Goal: Task Accomplishment & Management: Manage account settings

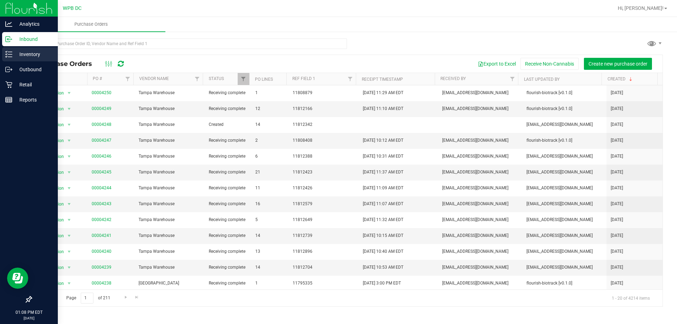
click at [31, 52] on p "Inventory" at bounding box center [33, 54] width 42 height 8
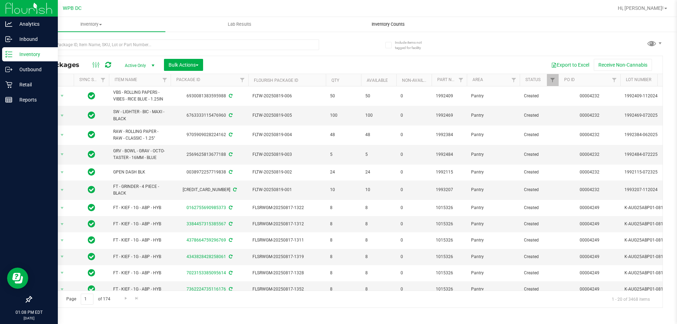
click at [391, 25] on span "Inventory Counts" at bounding box center [388, 24] width 52 height 6
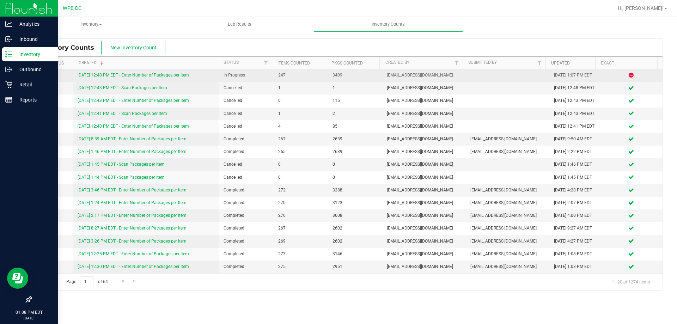
click at [177, 76] on link "[DATE] 12:48 PM EDT - Enter Number of Packages per Item" at bounding box center [133, 75] width 111 height 5
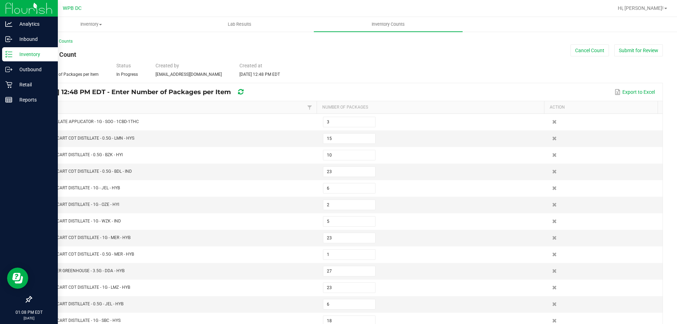
click at [640, 57] on div "< All Inventory Counts Inventory Count Cancel Count Submit for Review Type Ente…" at bounding box center [347, 260] width 632 height 444
click at [639, 55] on button "Submit for Review" at bounding box center [639, 50] width 49 height 12
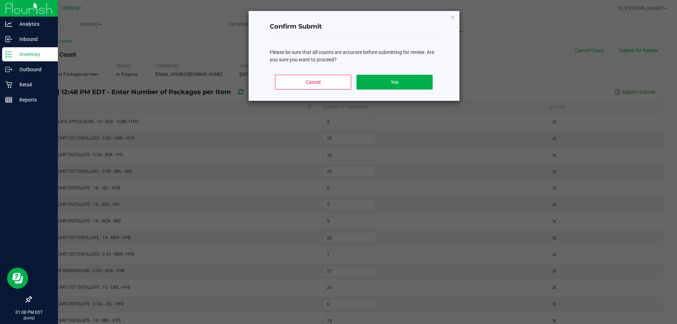
click at [372, 74] on div "Cancel Yes" at bounding box center [354, 85] width 169 height 32
click at [375, 75] on button "Yes" at bounding box center [395, 82] width 76 height 15
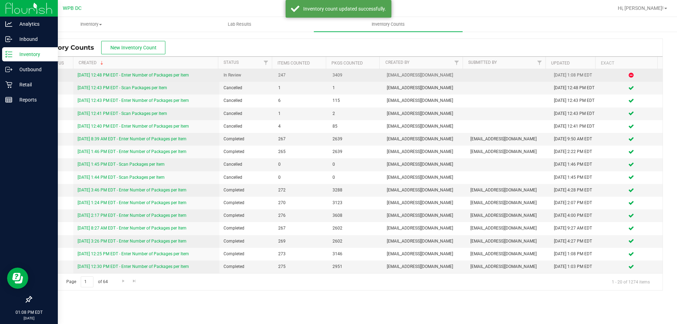
click at [155, 75] on link "[DATE] 12:48 PM EDT - Enter Number of Packages per Item" at bounding box center [133, 75] width 111 height 5
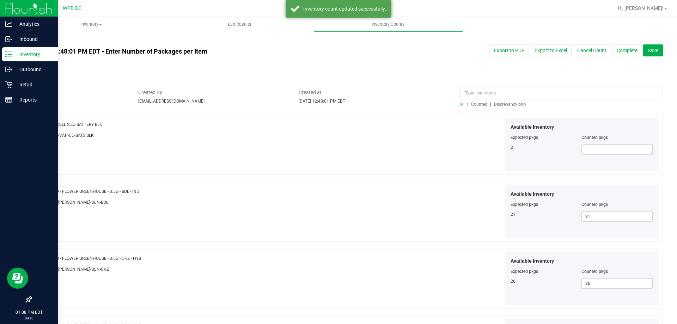
click at [511, 103] on span "Discrepancy only" at bounding box center [510, 104] width 32 height 5
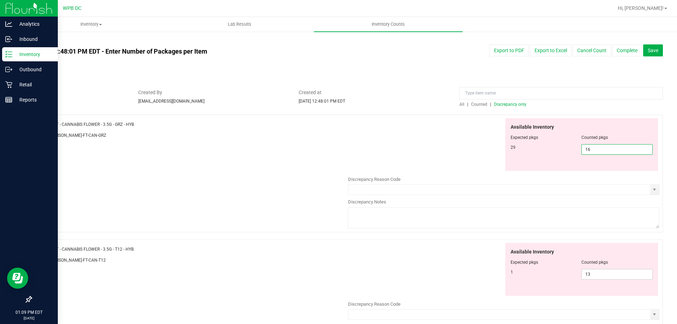
click at [624, 152] on span "16 16" at bounding box center [617, 149] width 71 height 11
type input "1"
type input "29"
click at [452, 134] on div "Available Inventory Expected pkgs Counted pkgs 29 29 29" at bounding box center [503, 144] width 311 height 53
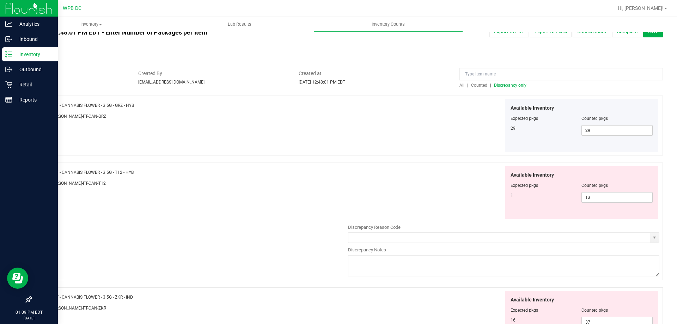
scroll to position [71, 0]
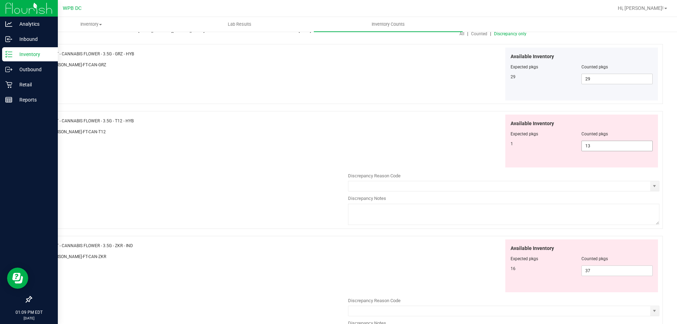
click at [604, 142] on span "13 13" at bounding box center [617, 146] width 71 height 11
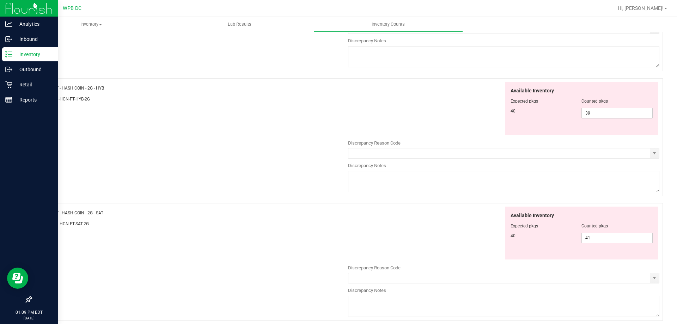
scroll to position [353, 0]
click at [601, 116] on span "39 39" at bounding box center [617, 113] width 71 height 11
type input "3"
type input "40"
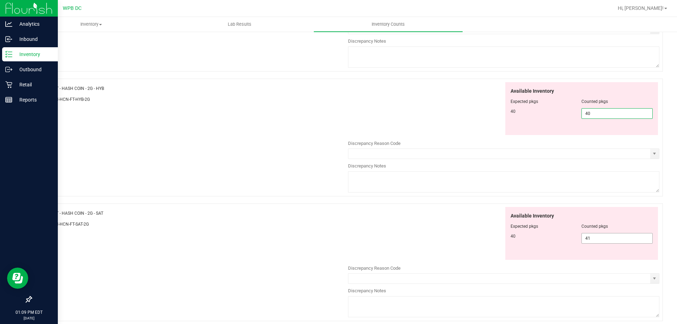
click at [616, 235] on div "Available Inventory Expected pkgs Counted pkgs 40 41 41" at bounding box center [503, 263] width 311 height 112
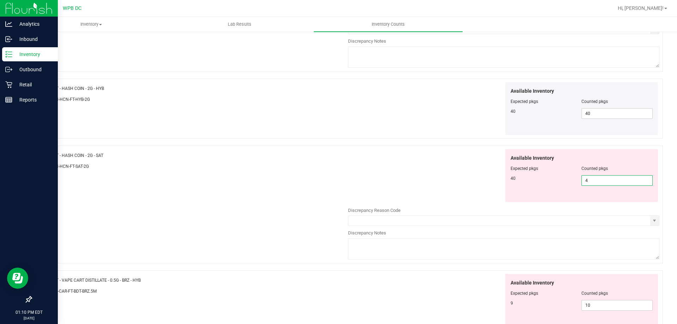
type input "40"
click at [423, 161] on div "Available Inventory Expected pkgs Counted pkgs 40 40 40" at bounding box center [503, 175] width 311 height 53
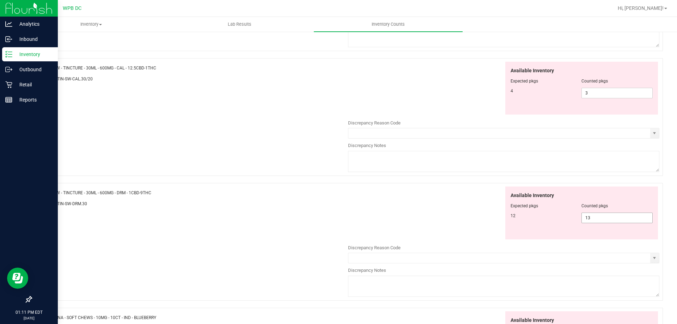
scroll to position [768, 0]
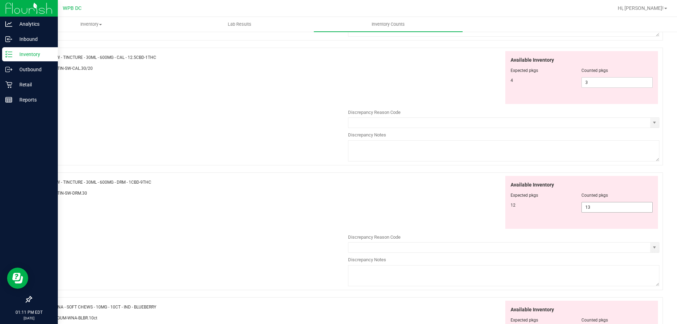
click at [618, 211] on span "13 13" at bounding box center [617, 207] width 71 height 11
type input "12"
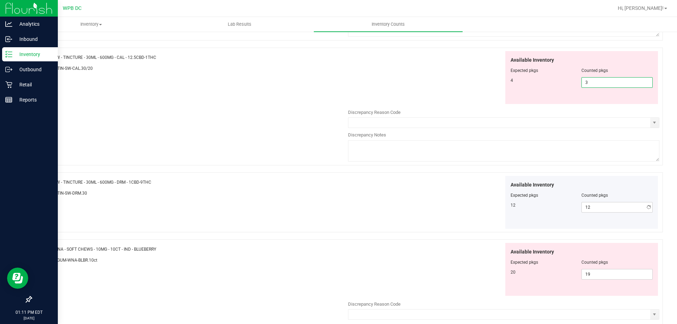
click at [609, 84] on span "3 3" at bounding box center [617, 82] width 71 height 11
type input "4"
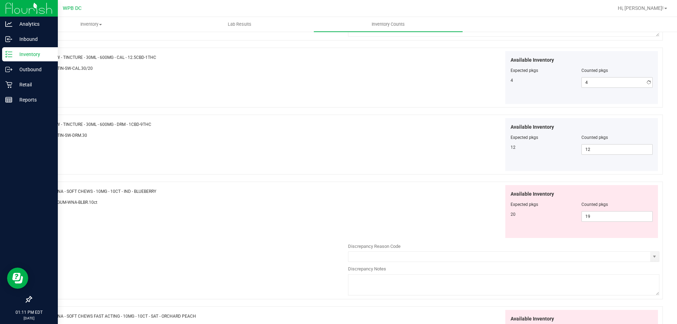
click at [468, 95] on div "Available Inventory Expected pkgs Counted pkgs 4 4 4" at bounding box center [503, 77] width 311 height 53
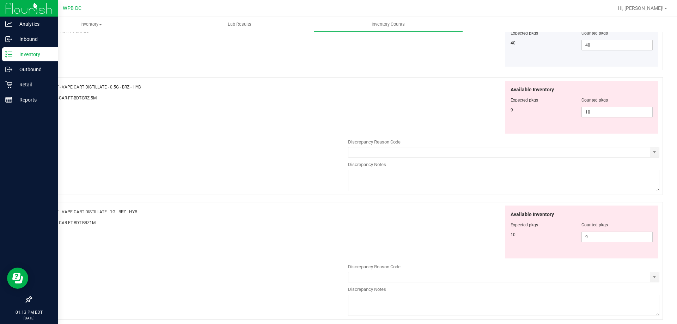
scroll to position [476, 0]
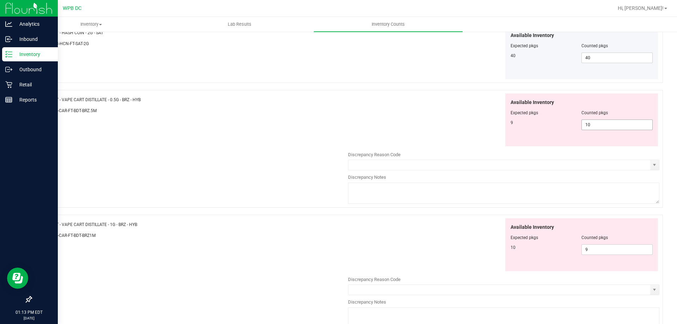
click at [610, 126] on span "10 10" at bounding box center [617, 125] width 71 height 11
type input "1"
type input "9"
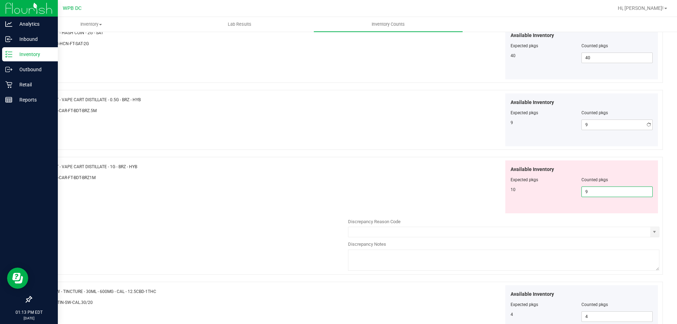
click at [605, 252] on div "Available Inventory Expected pkgs Counted pkgs 10 9 9" at bounding box center [503, 217] width 311 height 112
type input "10"
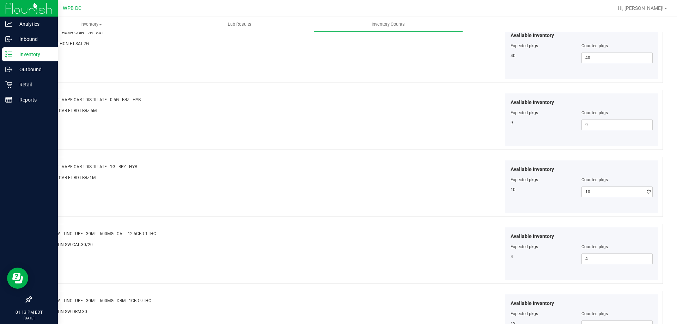
click at [337, 173] on div at bounding box center [192, 172] width 311 height 4
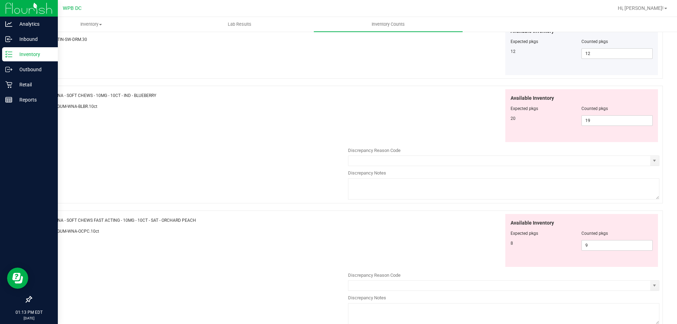
scroll to position [783, 0]
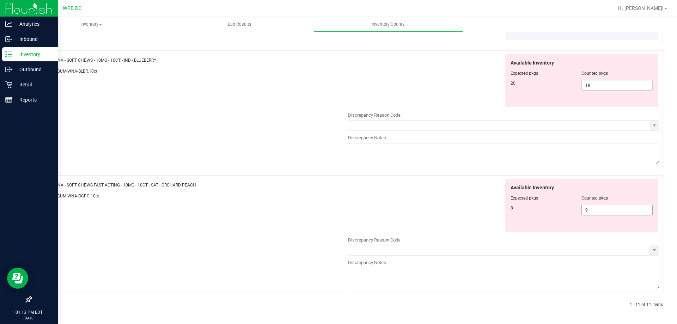
click at [488, 238] on div "Discrepancy Reason Code" at bounding box center [503, 240] width 311 height 7
click at [506, 249] on input "text" at bounding box center [500, 251] width 302 height 10
click at [479, 227] on div "Available Inventory Expected pkgs Counted pkgs 8 9 9" at bounding box center [503, 205] width 311 height 53
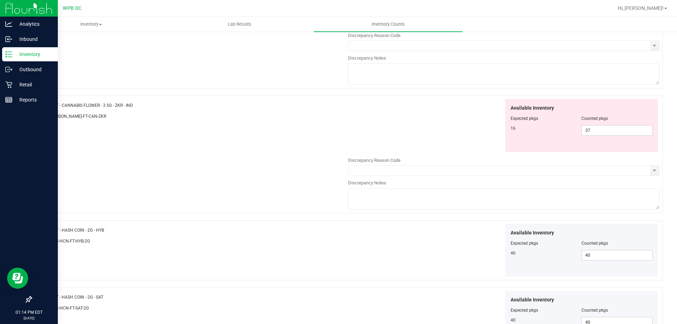
scroll to position [106, 0]
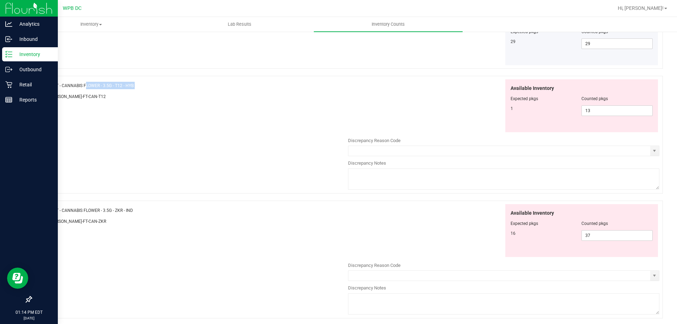
drag, startPoint x: 55, startPoint y: 85, endPoint x: 135, endPoint y: 89, distance: 80.2
click at [135, 89] on div "Name: FT - CANNABIS FLOWER - 3.5G - T12 - HYB SKU: [PERSON_NAME]-FT-CAN-T12" at bounding box center [192, 92] width 311 height 27
copy div "FT - CANNABIS FLOWER - 3.5G - T12 - HYB"
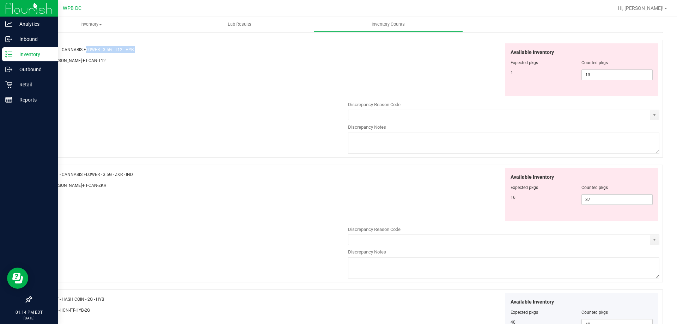
scroll to position [176, 0]
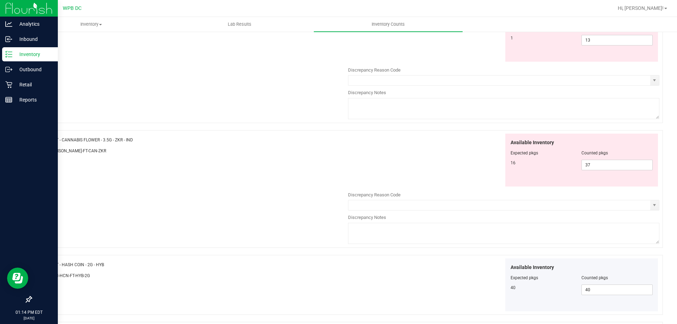
click at [152, 146] on div at bounding box center [192, 146] width 311 height 4
drag, startPoint x: 142, startPoint y: 144, endPoint x: 55, endPoint y: 141, distance: 86.5
click at [56, 142] on div "Name: FT - CANNABIS FLOWER - 3.5G - ZKR - IND SKU: [PERSON_NAME]-FT-CAN-ZKR" at bounding box center [192, 147] width 311 height 27
drag, startPoint x: 53, startPoint y: 140, endPoint x: 144, endPoint y: 140, distance: 90.7
click at [144, 140] on div "Name: FT - CANNABIS FLOWER - 3.5G - ZKR - IND" at bounding box center [192, 139] width 311 height 7
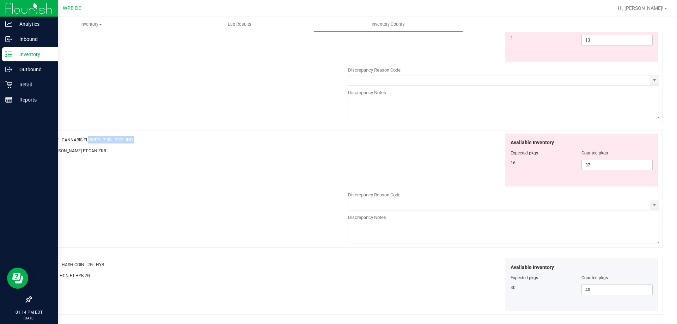
copy div "FT - CANNABIS FLOWER - 3.5G - ZKR - IND"
click at [231, 185] on div "Name: FT - CANNABIS FLOWER - 3.5G - ZKR - IND SKU: [PERSON_NAME]-FT-CAN-ZKR Ava…" at bounding box center [347, 189] width 632 height 118
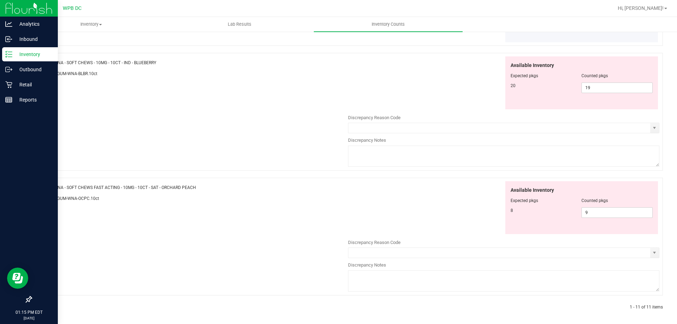
scroll to position [783, 0]
click at [482, 302] on div "1 - 11 of 11 items" at bounding box center [536, 305] width 253 height 6
click at [596, 84] on span "19 19" at bounding box center [617, 85] width 71 height 11
type input "1"
type input "20"
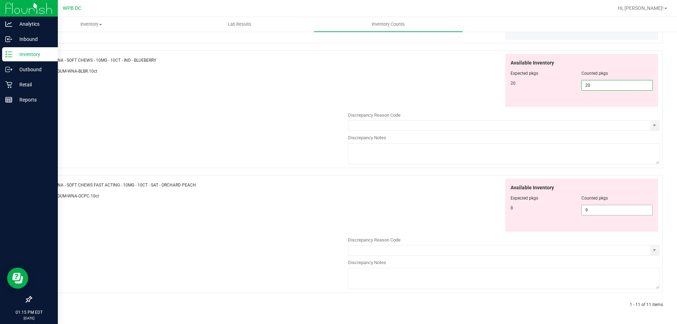
type input "20"
click at [592, 206] on span "9 9" at bounding box center [617, 210] width 71 height 11
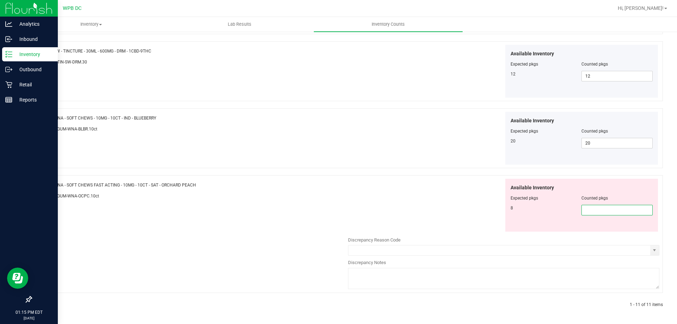
type input "8"
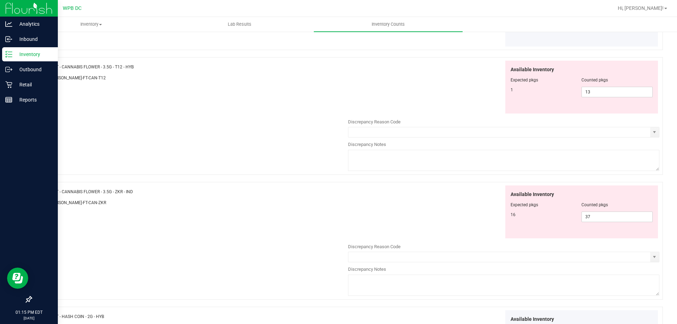
scroll to position [141, 0]
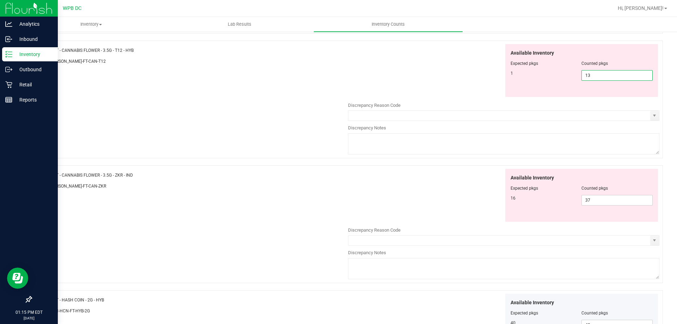
click at [611, 75] on span "13 13" at bounding box center [617, 75] width 71 height 11
drag, startPoint x: 521, startPoint y: 74, endPoint x: 502, endPoint y: 74, distance: 19.0
click at [506, 74] on div "Available Inventory Expected pkgs Counted pkgs 1 13 13" at bounding box center [582, 70] width 153 height 53
click at [618, 59] on div at bounding box center [582, 59] width 143 height 4
click at [585, 74] on span "13 13" at bounding box center [617, 75] width 71 height 11
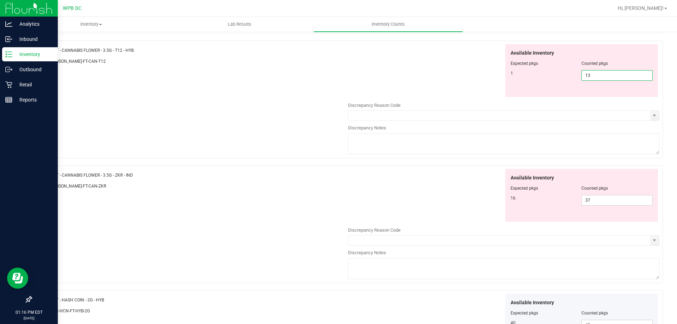
type input "1"
click at [601, 200] on div "Available Inventory Expected pkgs Counted pkgs 16 37 37" at bounding box center [503, 225] width 311 height 112
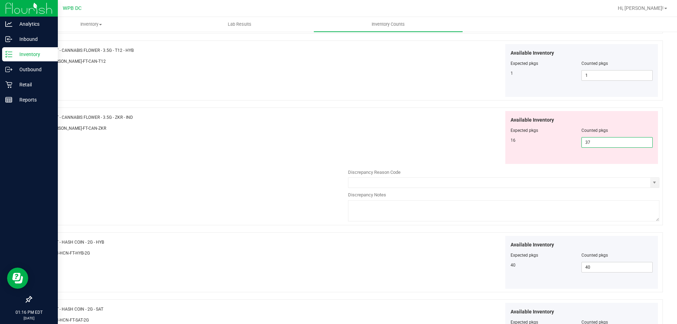
type input "3"
type input "16"
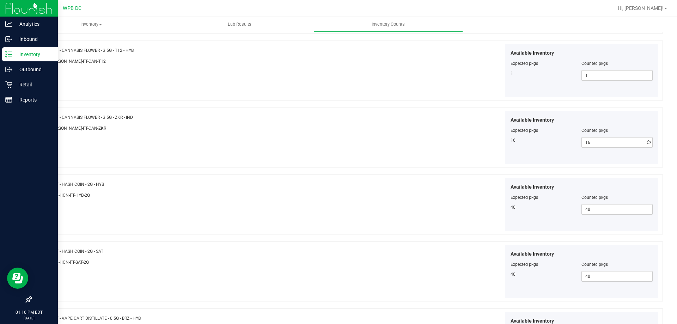
click at [464, 165] on div at bounding box center [503, 164] width 311 height 1
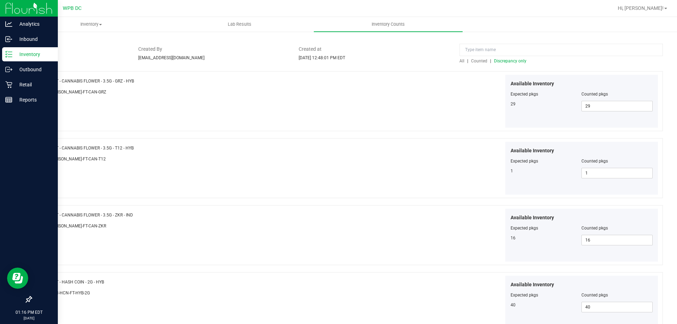
scroll to position [0, 0]
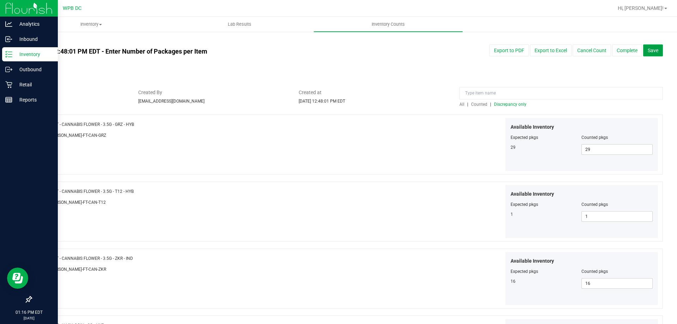
click at [656, 53] on button "Save" at bounding box center [653, 50] width 20 height 12
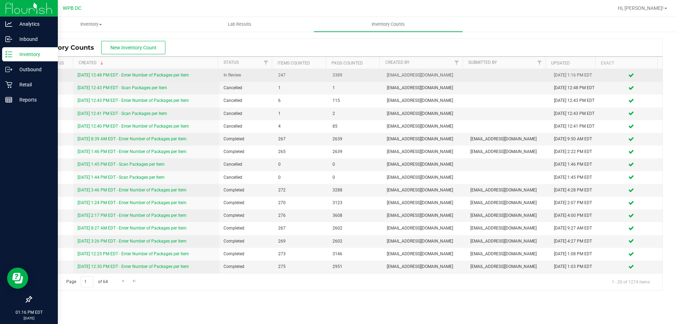
click at [159, 74] on link "[DATE] 12:48 PM EDT - Enter Number of Packages per Item" at bounding box center [133, 75] width 111 height 5
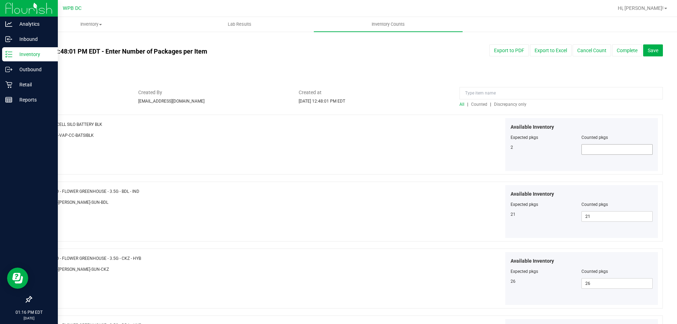
click at [623, 153] on span at bounding box center [617, 149] width 71 height 11
type input "2"
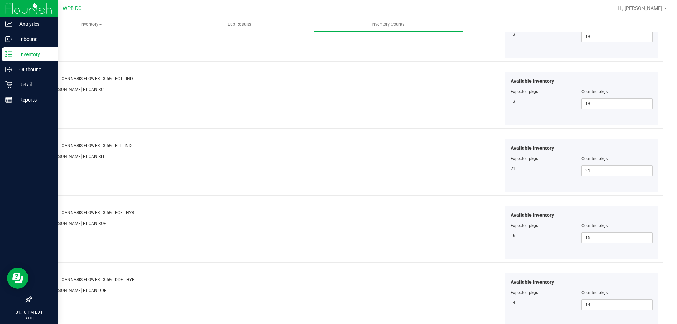
scroll to position [1155, 0]
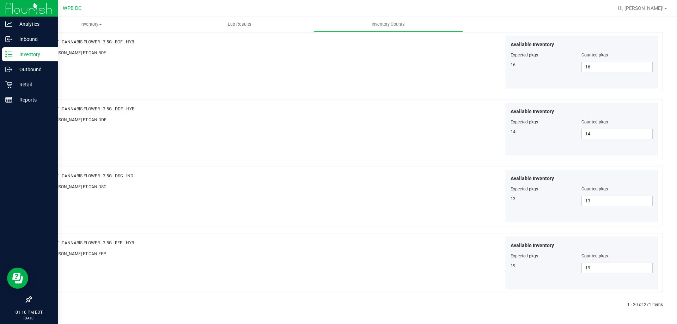
click link at bounding box center [48, 305] width 3 height 5
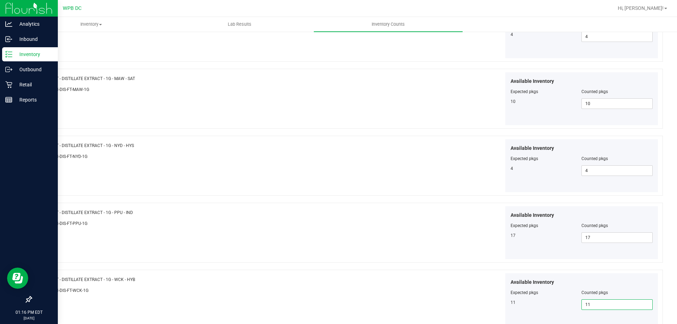
scroll to position [783, 0]
click at [594, 167] on span at bounding box center [617, 170] width 71 height 11
type input "2"
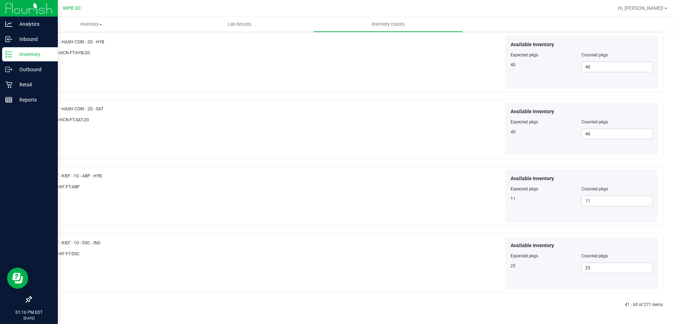
click link at bounding box center [48, 305] width 3 height 5
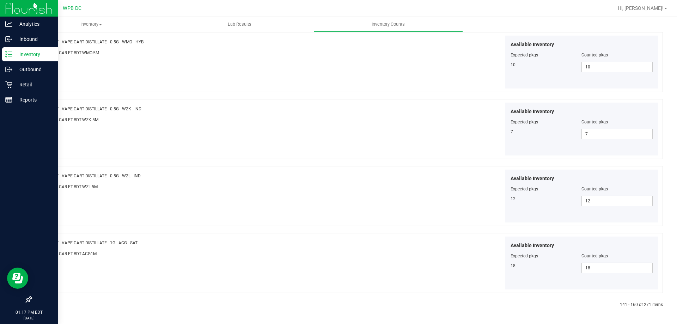
click link at bounding box center [48, 305] width 3 height 5
click at [46, 308] on div at bounding box center [189, 305] width 316 height 6
click at [49, 306] on link at bounding box center [48, 305] width 3 height 5
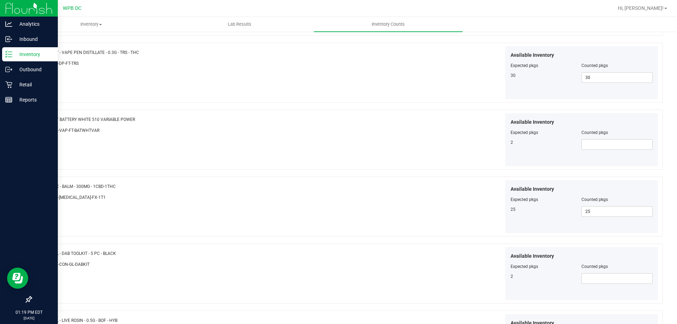
scroll to position [811, 0]
click at [589, 143] on span at bounding box center [617, 142] width 71 height 11
type input "2"
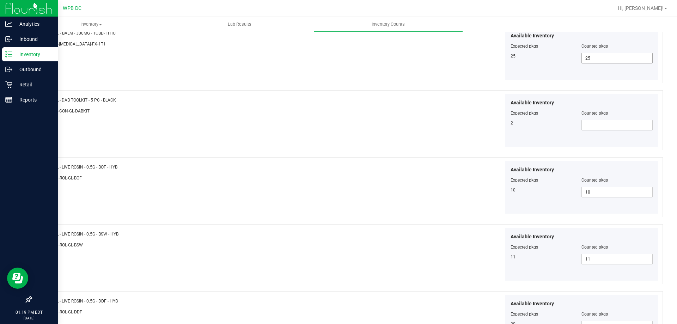
scroll to position [988, 0]
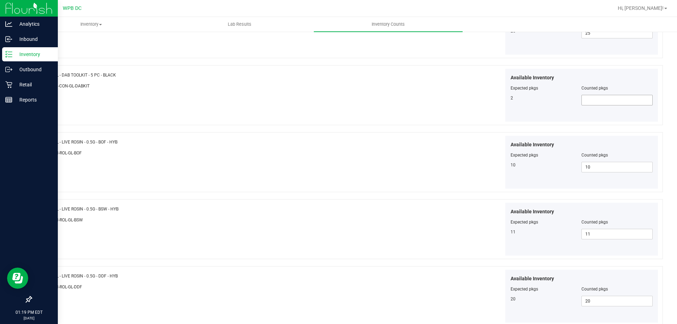
type input "2"
click at [598, 99] on span at bounding box center [617, 100] width 71 height 11
type input "2"
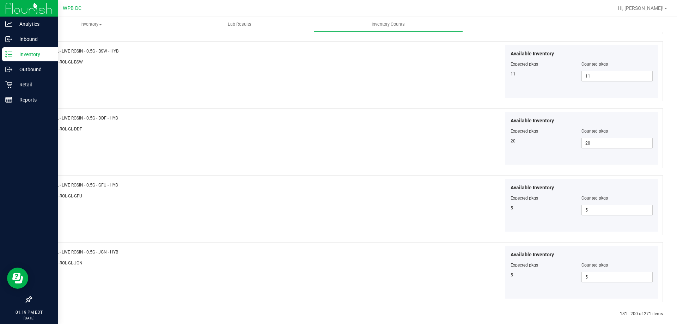
scroll to position [1155, 0]
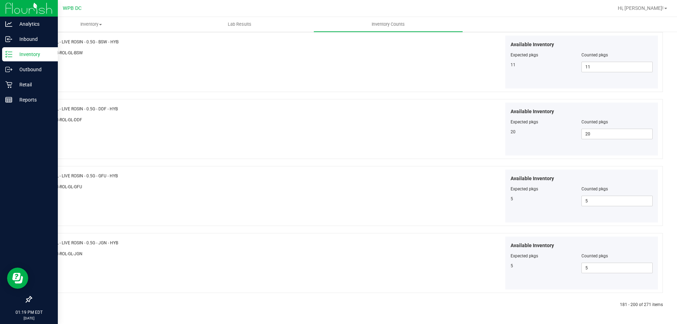
type input "2"
click at [48, 306] on icon at bounding box center [48, 305] width 2 height 4
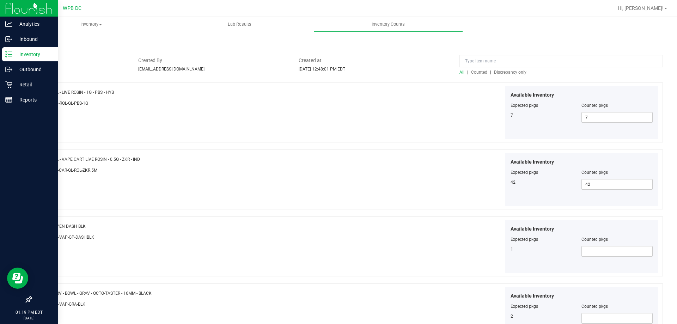
scroll to position [106, 0]
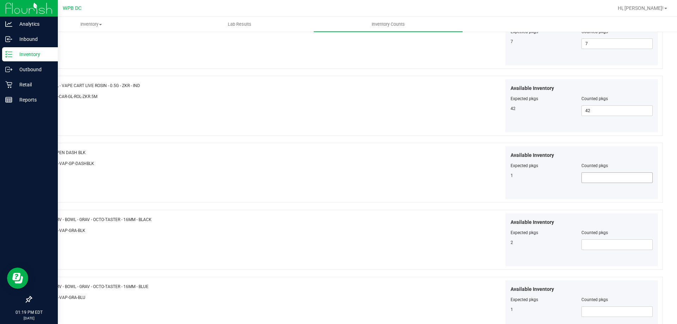
click at [597, 178] on span at bounding box center [617, 178] width 71 height 11
type input "1"
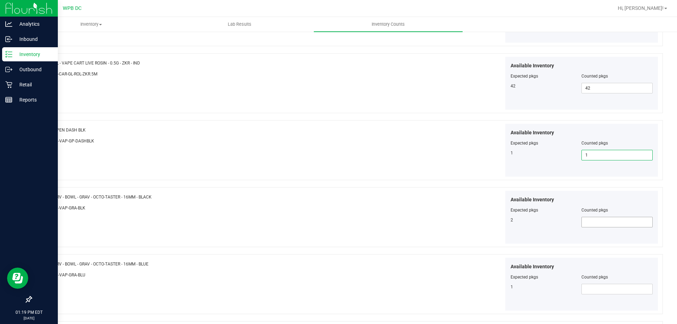
scroll to position [141, 0]
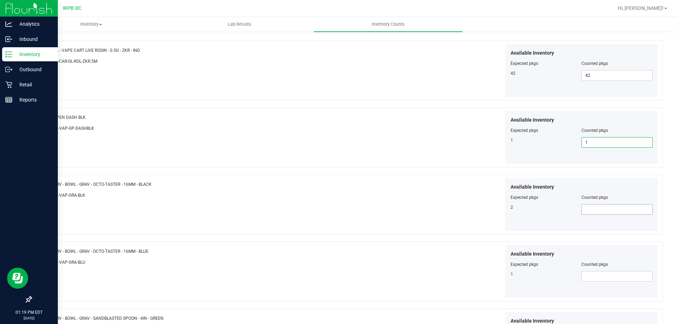
type input "1"
click at [605, 214] on span at bounding box center [617, 209] width 71 height 11
type input "2"
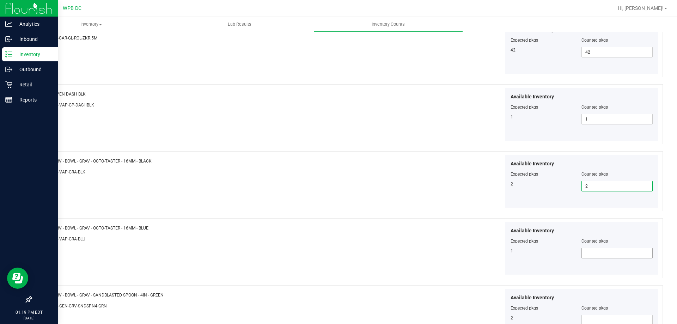
scroll to position [176, 0]
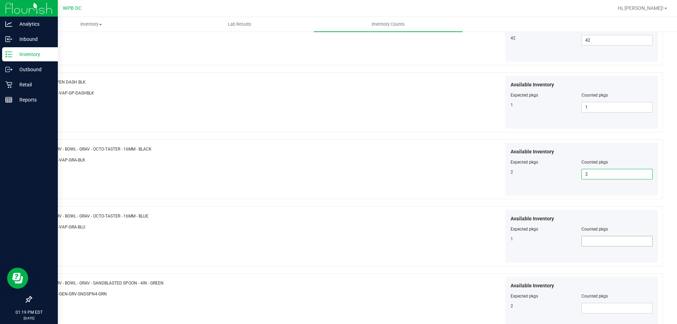
type input "2"
click at [609, 237] on span at bounding box center [617, 241] width 71 height 11
type input "1"
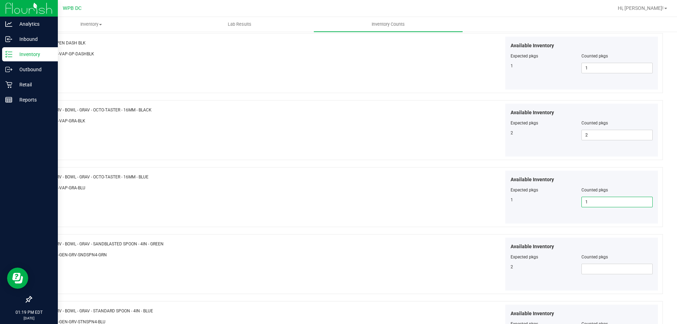
scroll to position [317, 0]
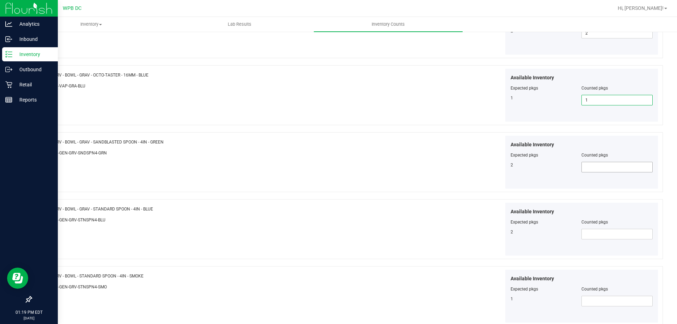
type input "1"
click at [600, 165] on span at bounding box center [617, 167] width 71 height 11
type input "2"
click at [604, 234] on span at bounding box center [617, 234] width 71 height 11
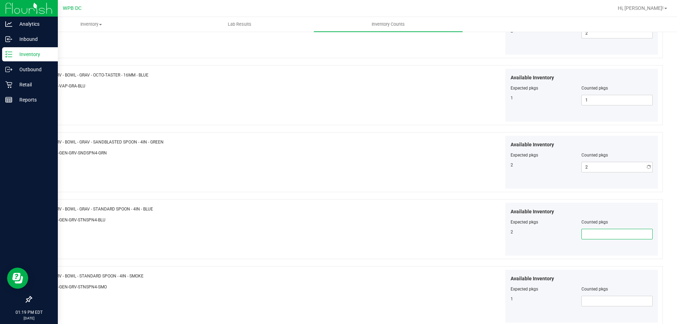
type input "2"
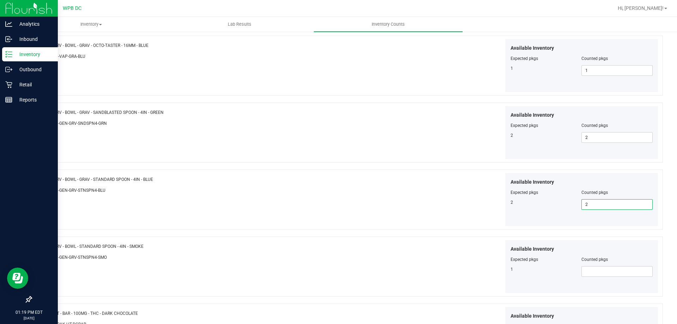
scroll to position [388, 0]
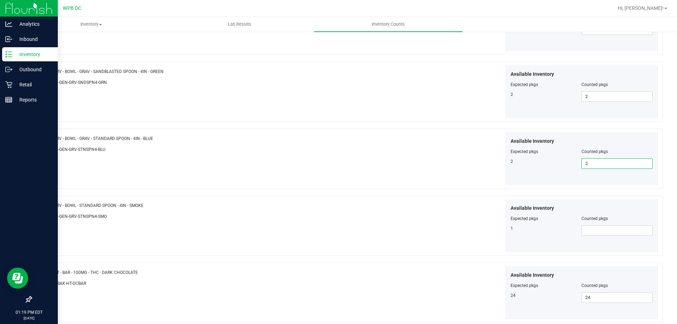
type input "2"
click at [601, 236] on div "Available Inventory Expected pkgs Counted pkgs 1" at bounding box center [582, 225] width 153 height 53
click at [602, 226] on span at bounding box center [617, 230] width 71 height 11
type input "1"
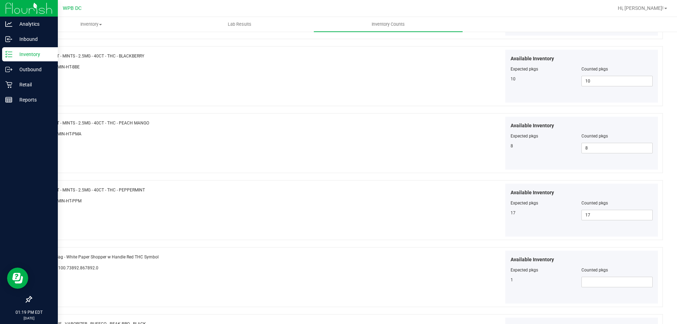
scroll to position [1155, 0]
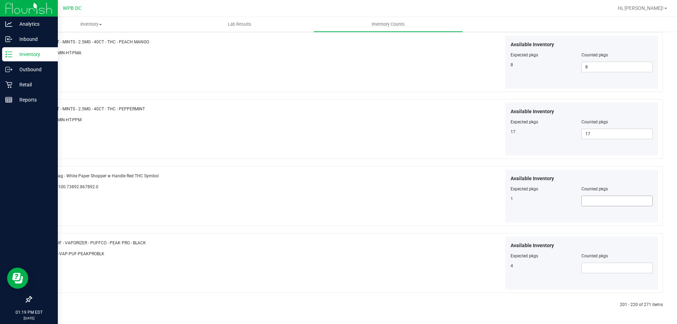
type input "1"
click at [589, 200] on span at bounding box center [617, 201] width 71 height 11
click at [593, 270] on span at bounding box center [617, 268] width 71 height 11
type input "4"
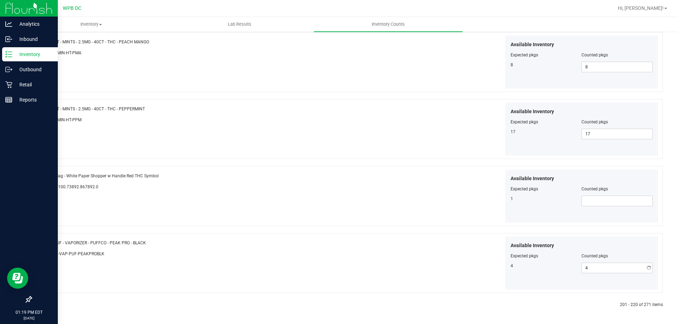
click at [49, 306] on link at bounding box center [48, 305] width 3 height 5
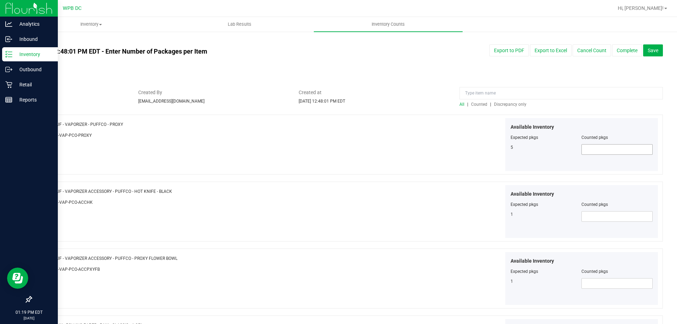
click at [597, 152] on span at bounding box center [617, 149] width 71 height 11
type input "5"
click at [610, 216] on span at bounding box center [617, 216] width 71 height 11
type input "1"
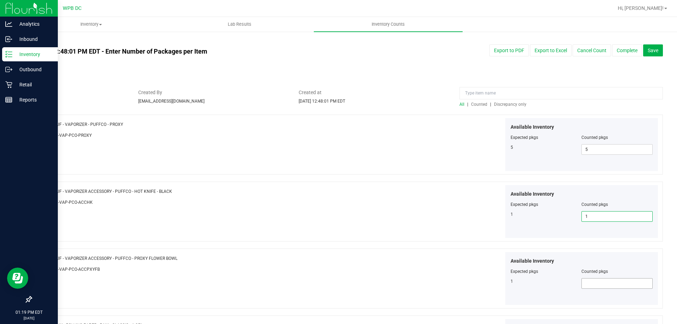
type input "1"
click at [589, 285] on span at bounding box center [617, 283] width 71 height 11
type input "1"
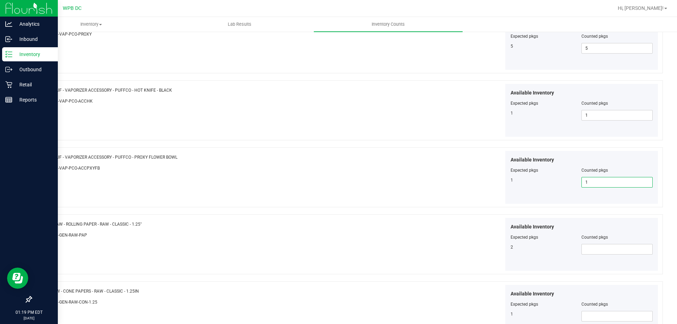
scroll to position [106, 0]
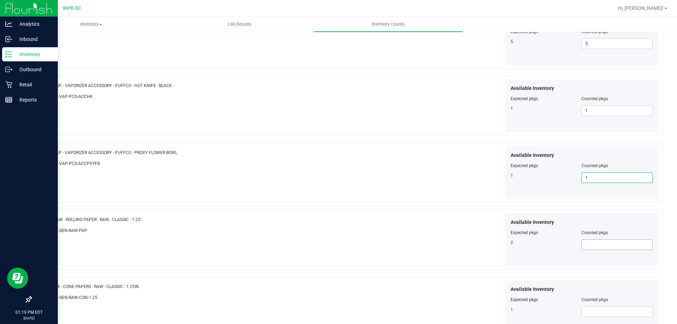
type input "1"
click at [597, 247] on span at bounding box center [617, 245] width 71 height 11
type input "2"
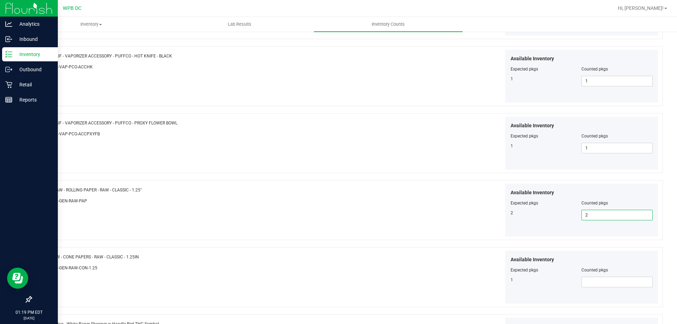
scroll to position [176, 0]
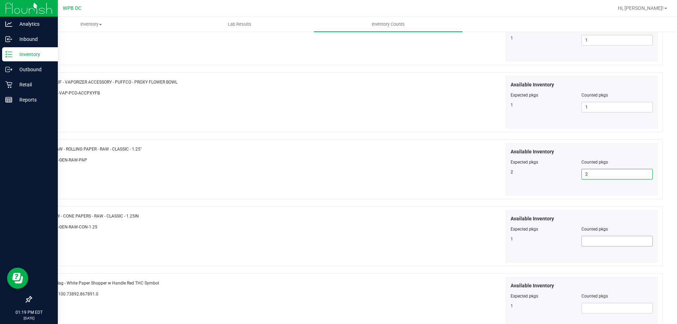
type input "2"
click at [603, 241] on span at bounding box center [617, 241] width 71 height 11
type input "1"
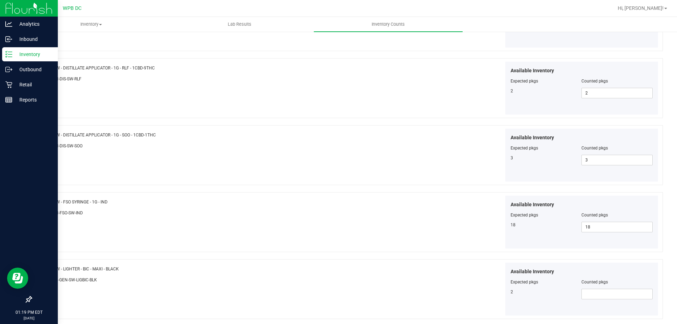
scroll to position [635, 0]
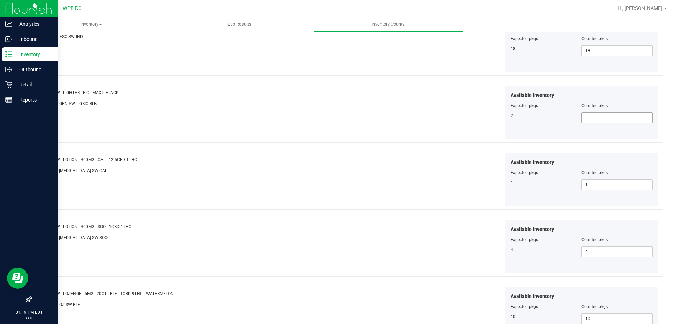
type input "1"
click at [593, 119] on span at bounding box center [617, 118] width 71 height 11
type input "2"
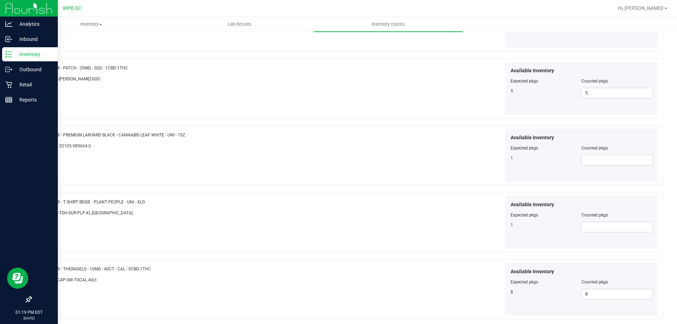
scroll to position [1155, 0]
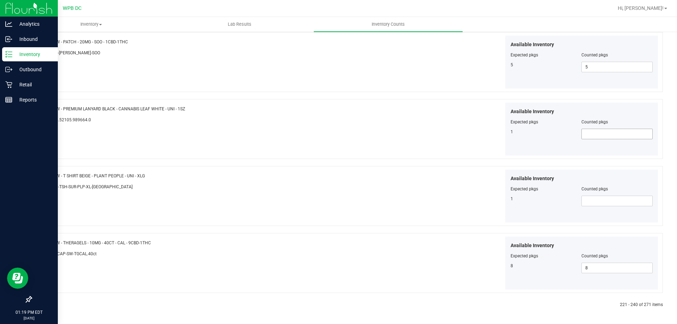
type input "2"
click at [609, 132] on span at bounding box center [617, 134] width 71 height 11
click at [48, 304] on icon at bounding box center [48, 305] width 2 height 4
click at [609, 266] on span at bounding box center [617, 268] width 71 height 11
type input "1"
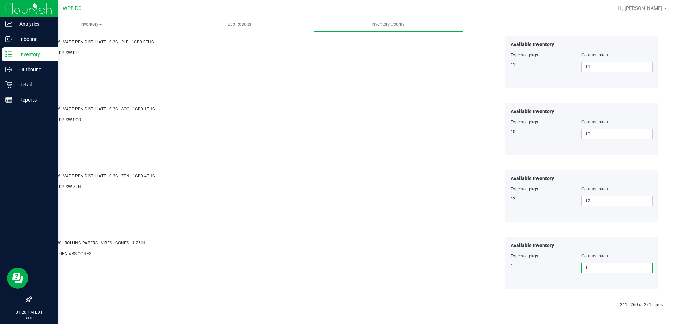
type input "1"
click at [47, 305] on icon at bounding box center [48, 305] width 2 height 4
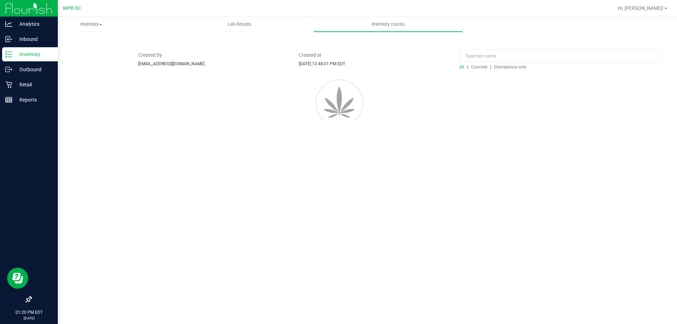
scroll to position [0, 0]
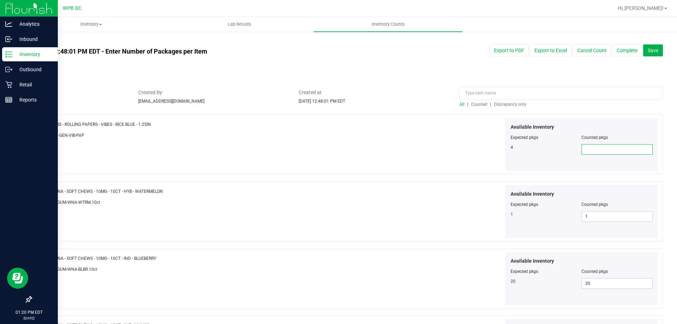
click at [598, 147] on span at bounding box center [617, 149] width 71 height 11
type input "4"
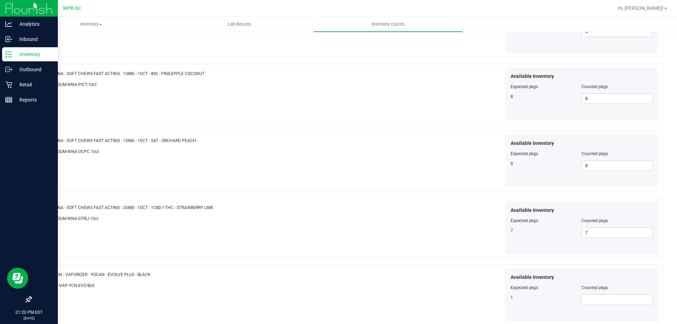
scroll to position [552, 0]
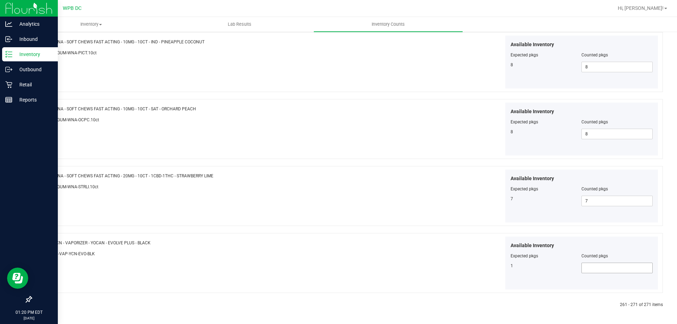
type input "4"
click at [588, 271] on span at bounding box center [617, 268] width 71 height 11
type input "1"
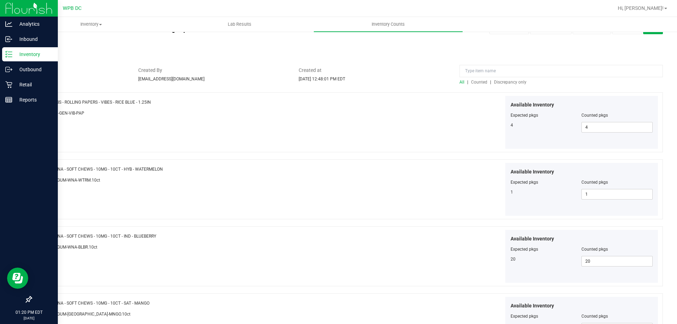
scroll to position [0, 0]
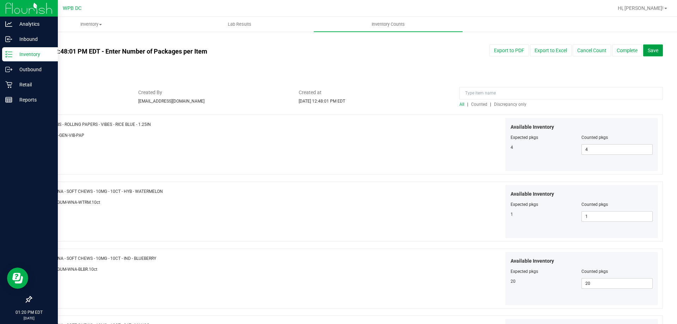
type input "1"
click at [648, 52] on span "Save" at bounding box center [653, 51] width 11 height 6
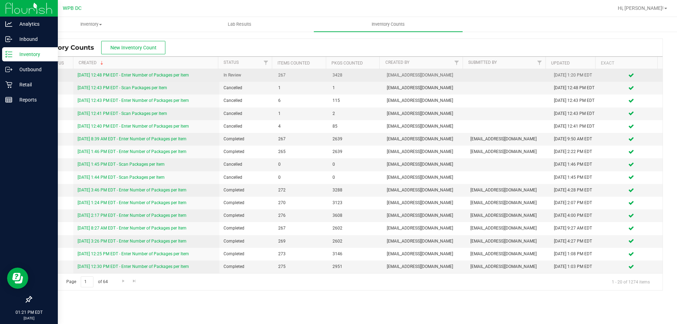
click at [164, 74] on link "[DATE] 12:48 PM EDT - Enter Number of Packages per Item" at bounding box center [133, 75] width 111 height 5
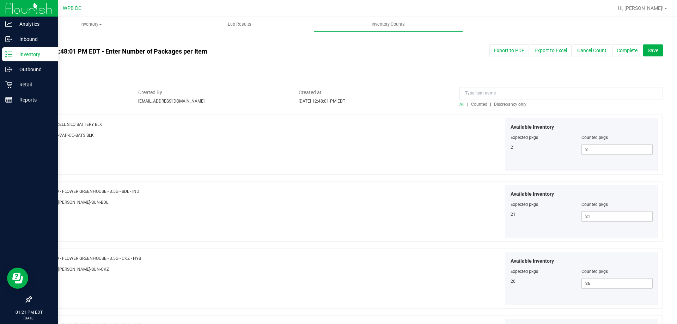
click at [49, 43] on link "All counts" at bounding box center [42, 41] width 23 height 5
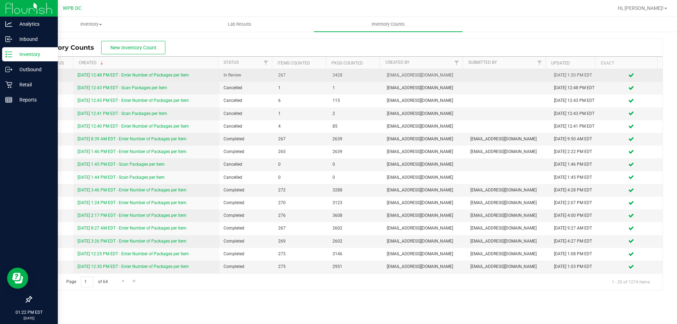
click at [180, 74] on link "[DATE] 12:48 PM EDT - Enter Number of Packages per Item" at bounding box center [133, 75] width 111 height 5
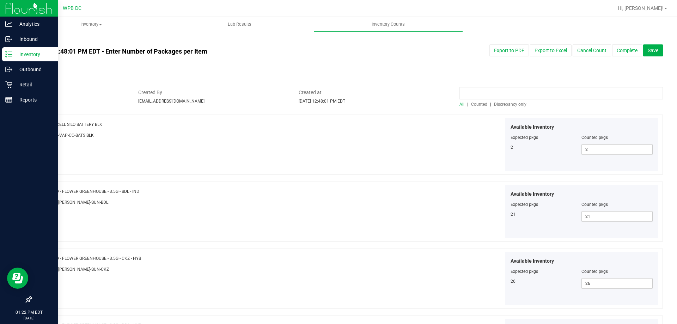
click at [564, 90] on input at bounding box center [562, 93] width 204 height 12
type input "zkr"
click at [519, 92] on input "zkr" at bounding box center [562, 93] width 204 height 12
click at [518, 92] on input "zkr" at bounding box center [562, 93] width 204 height 12
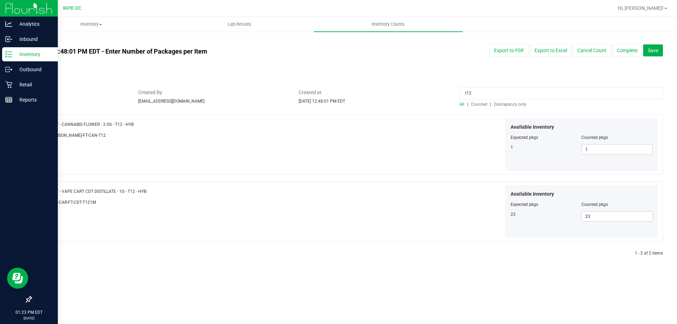
click at [518, 90] on input "t12" at bounding box center [562, 93] width 204 height 12
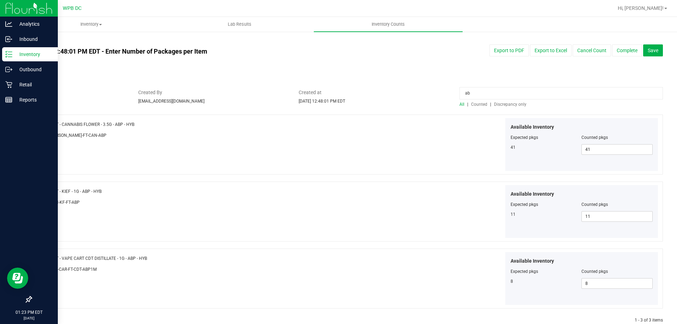
type input "a"
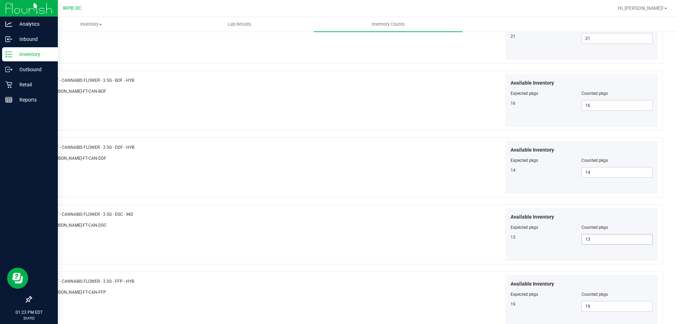
scroll to position [1155, 0]
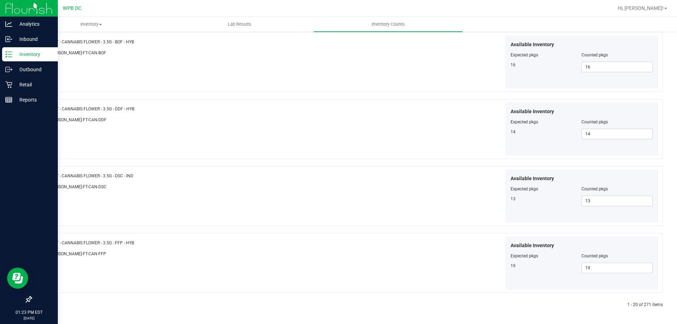
click at [49, 304] on link at bounding box center [48, 305] width 3 height 5
click at [48, 304] on icon at bounding box center [48, 305] width 2 height 4
click at [48, 307] on icon at bounding box center [48, 305] width 2 height 4
click at [47, 305] on icon at bounding box center [48, 305] width 2 height 4
click at [49, 303] on link at bounding box center [48, 305] width 3 height 5
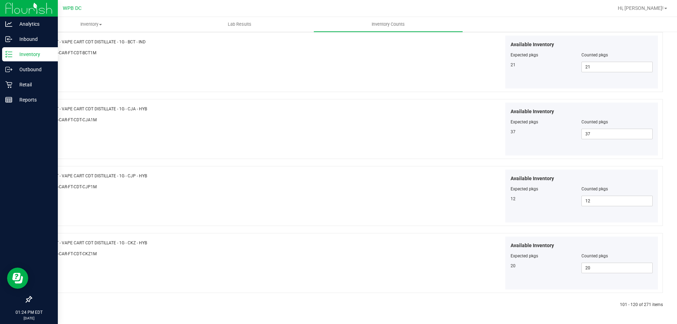
click at [47, 305] on icon at bounding box center [48, 305] width 2 height 4
click at [48, 303] on icon at bounding box center [48, 305] width 2 height 4
click at [48, 306] on icon at bounding box center [48, 305] width 2 height 4
click at [47, 305] on icon at bounding box center [48, 305] width 2 height 4
click at [48, 306] on icon at bounding box center [48, 305] width 2 height 4
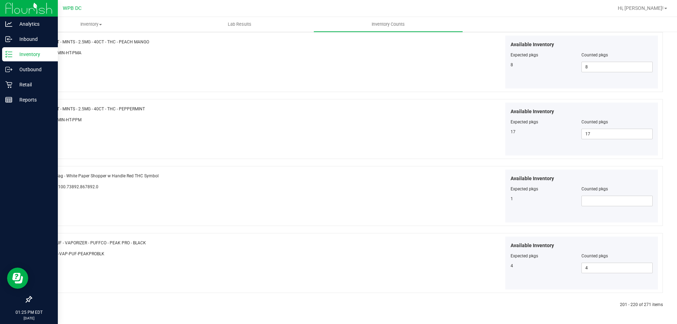
click at [48, 305] on icon at bounding box center [48, 305] width 2 height 4
click at [47, 305] on icon at bounding box center [48, 305] width 2 height 4
click at [49, 306] on link at bounding box center [48, 305] width 3 height 5
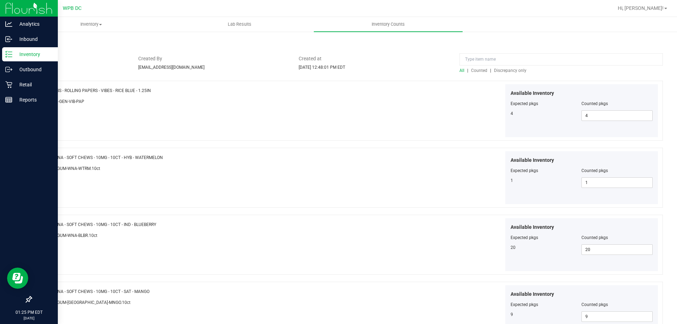
scroll to position [0, 0]
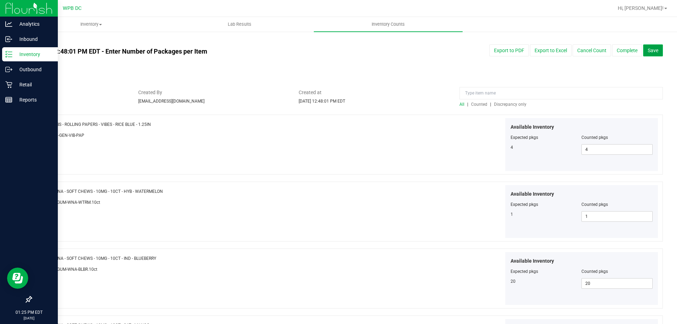
click at [654, 47] on button "Save" at bounding box center [653, 50] width 20 height 12
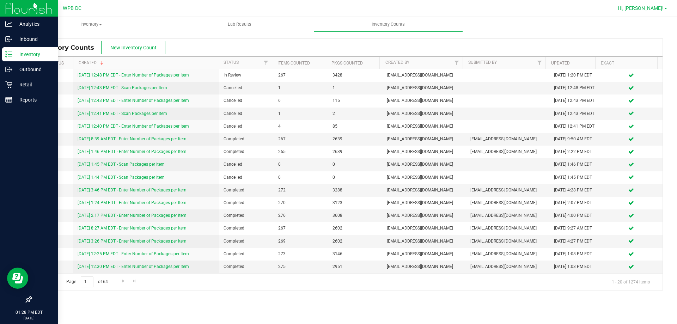
click at [657, 7] on span "Hi, [PERSON_NAME]!" at bounding box center [641, 8] width 46 height 6
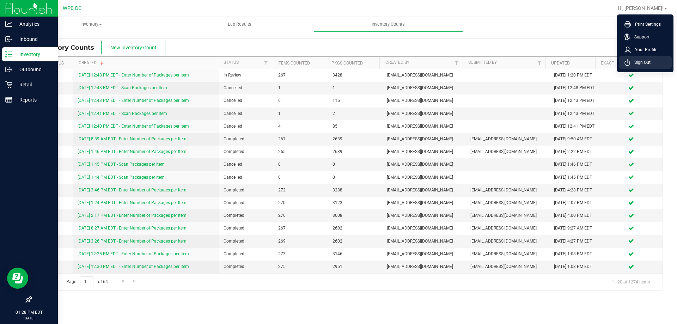
click at [652, 60] on li "Sign Out" at bounding box center [645, 62] width 53 height 13
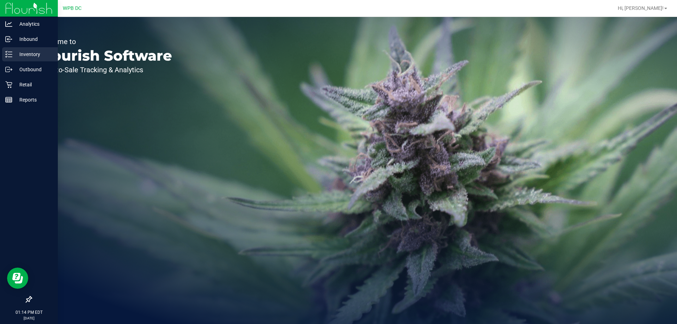
click at [50, 57] on p "Inventory" at bounding box center [33, 54] width 42 height 8
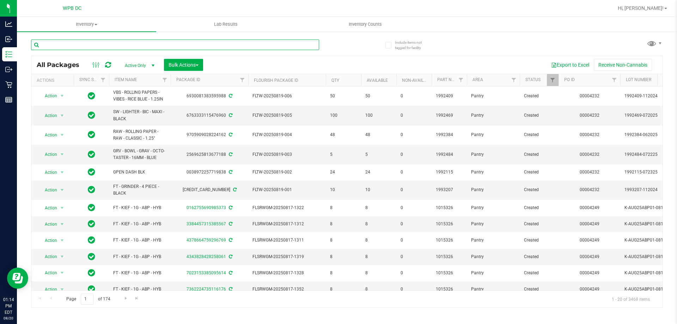
click at [185, 45] on input "text" at bounding box center [175, 45] width 288 height 11
paste input "FT - CANNABIS FLOWER - 3.5G - T12 - HYB"
type input "FT - CANNABIS FLOWER - 3.5G - T12 - HYB"
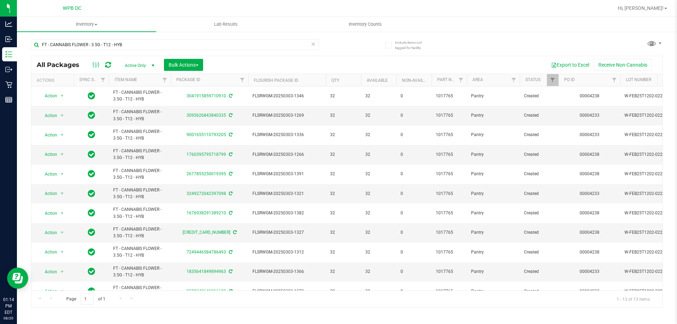
click at [314, 43] on icon at bounding box center [313, 44] width 5 height 8
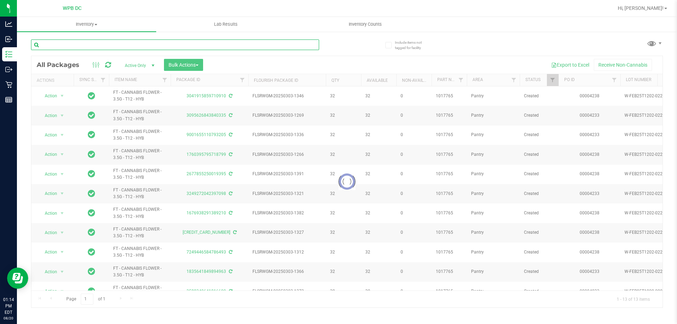
click at [204, 48] on input "text" at bounding box center [175, 45] width 288 height 11
paste input "FT - CANNABIS FLOWER - 3.5G - ZKR - IND"
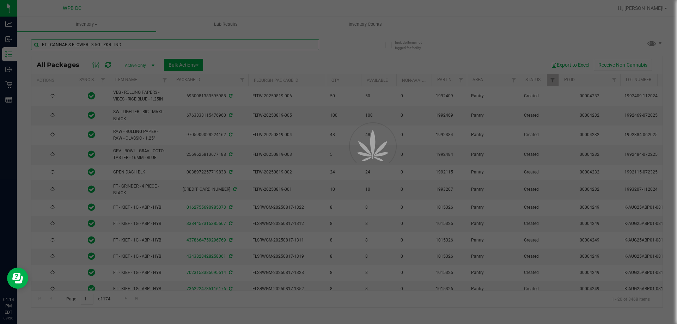
type input "FT - CANNABIS FLOWER - 3.5G - ZKR - IND"
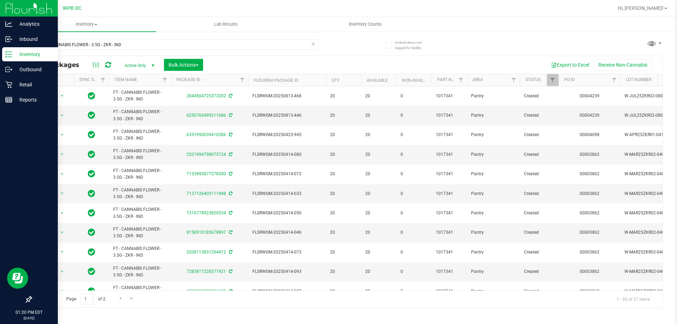
click at [37, 52] on p "Inventory" at bounding box center [33, 54] width 42 height 8
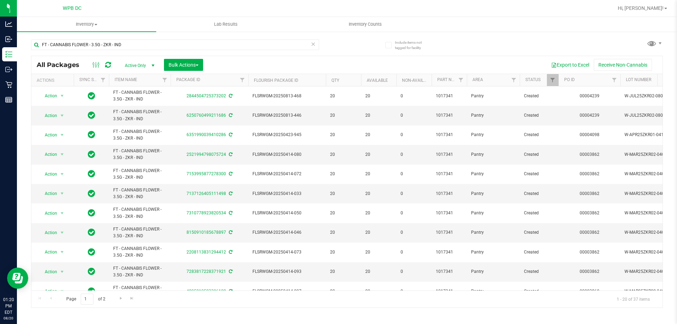
click at [311, 42] on icon at bounding box center [313, 44] width 5 height 8
